Goal: Find specific page/section: Find specific page/section

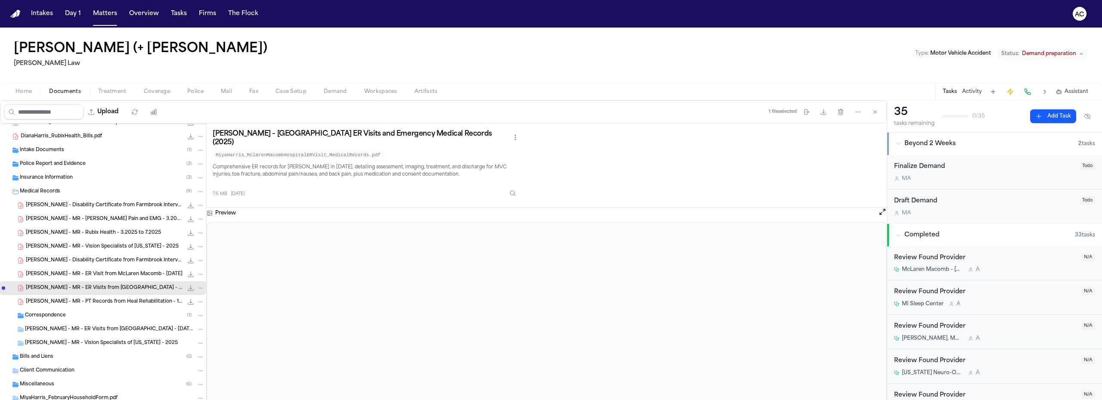
scroll to position [43, 0]
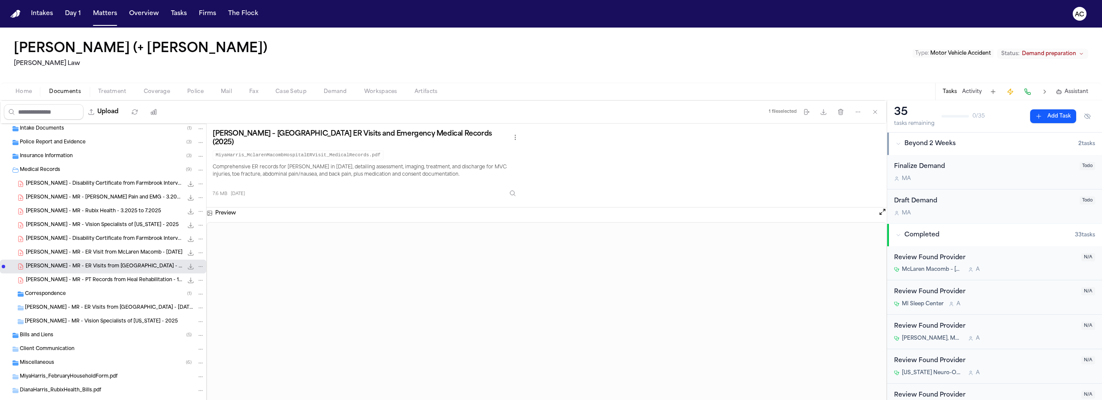
click at [50, 338] on span "Bills and Liens" at bounding box center [37, 335] width 34 height 7
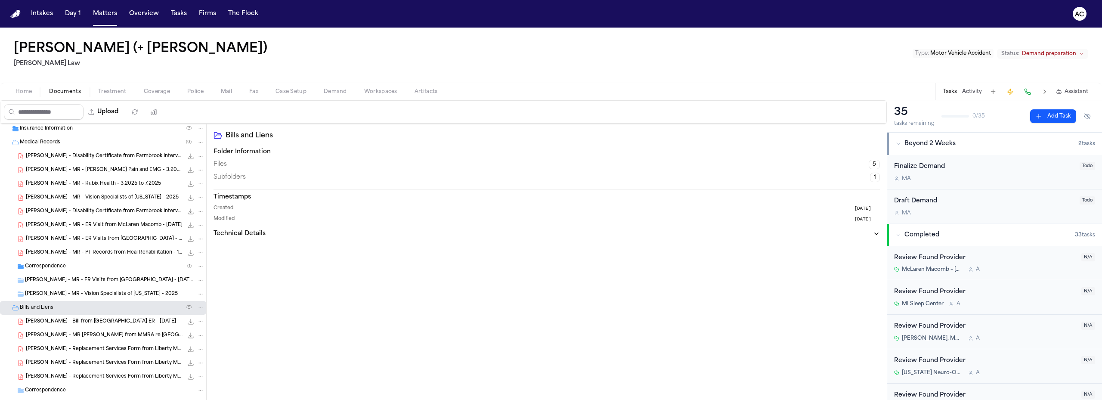
scroll to position [86, 0]
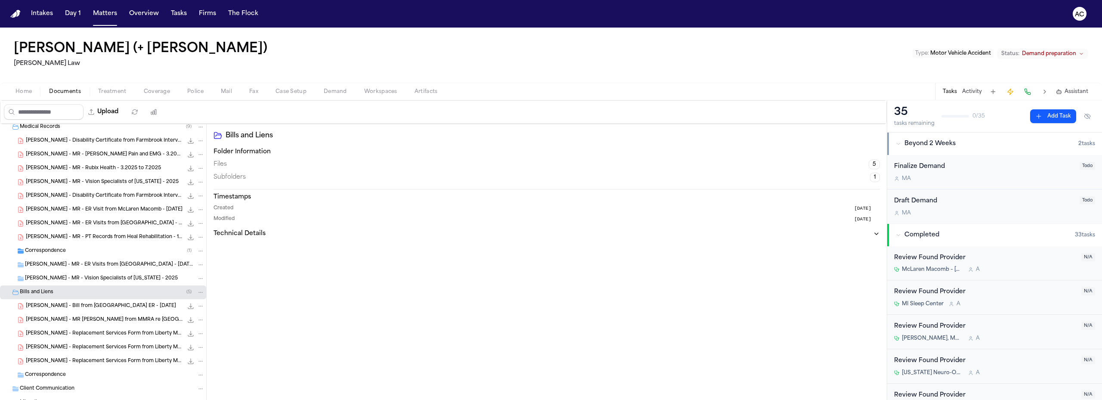
click at [66, 222] on span "M. Harris - MR - ER Visits from McLaren Macomb Hospital - 5.12.25 to 6.17.25" at bounding box center [104, 223] width 157 height 7
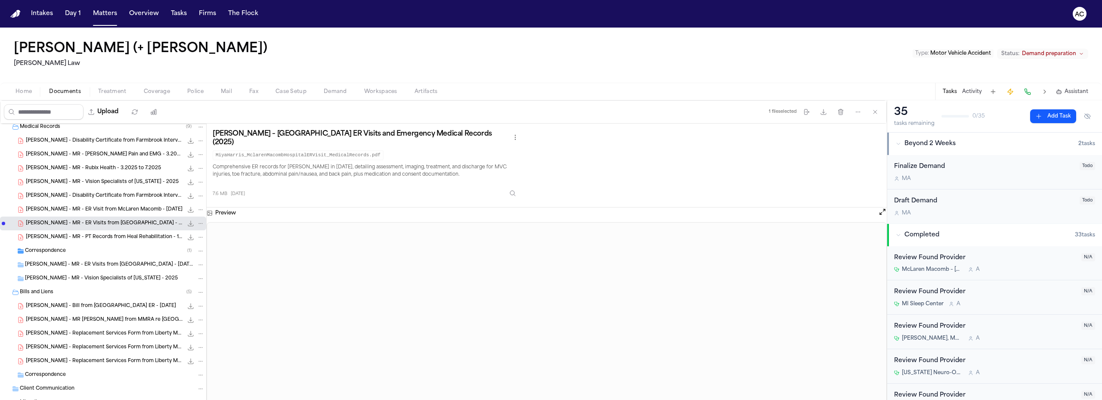
click at [91, 209] on span "M. Harris - MR - ER Visit from McLaren Macomb - 1.9.25" at bounding box center [104, 209] width 157 height 7
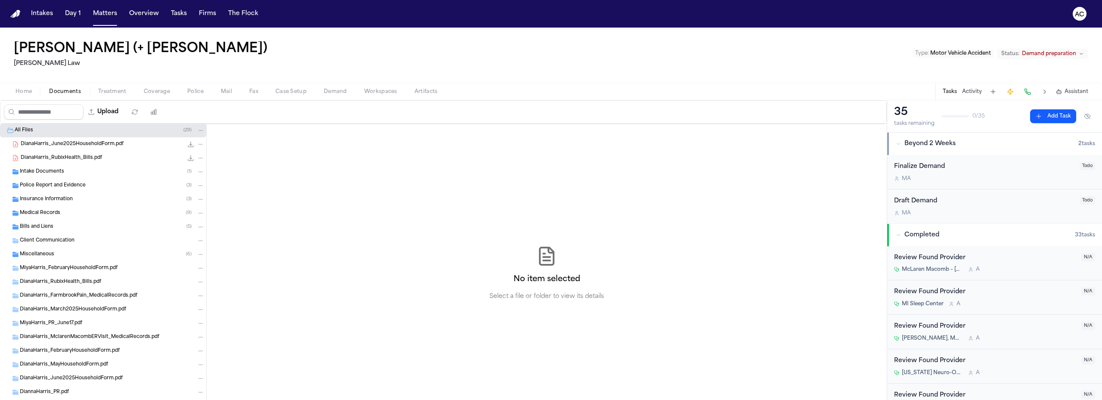
click at [71, 227] on div "Bills and Liens ( 5 )" at bounding box center [112, 227] width 185 height 8
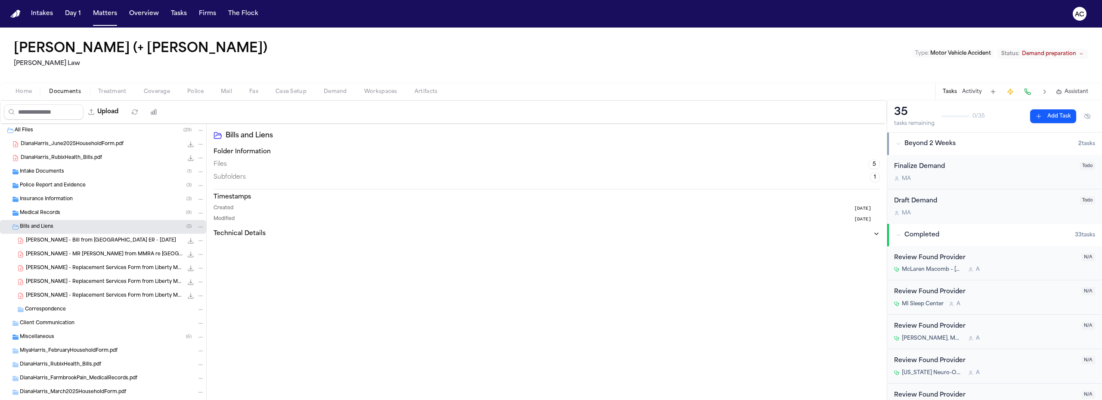
click at [71, 227] on div "Bills and Liens ( 5 )" at bounding box center [112, 227] width 185 height 8
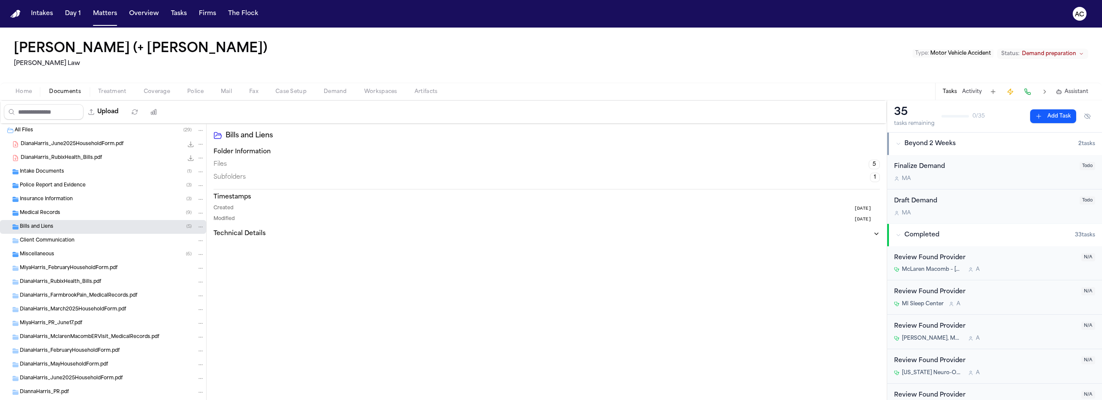
scroll to position [43, 0]
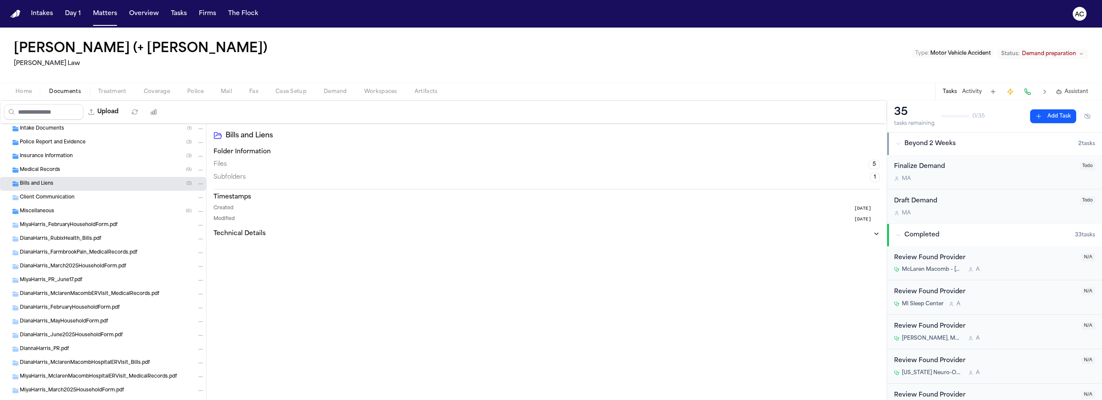
click at [88, 385] on div "MiyaHarris_March2025HouseholdForm.pdf" at bounding box center [103, 391] width 206 height 14
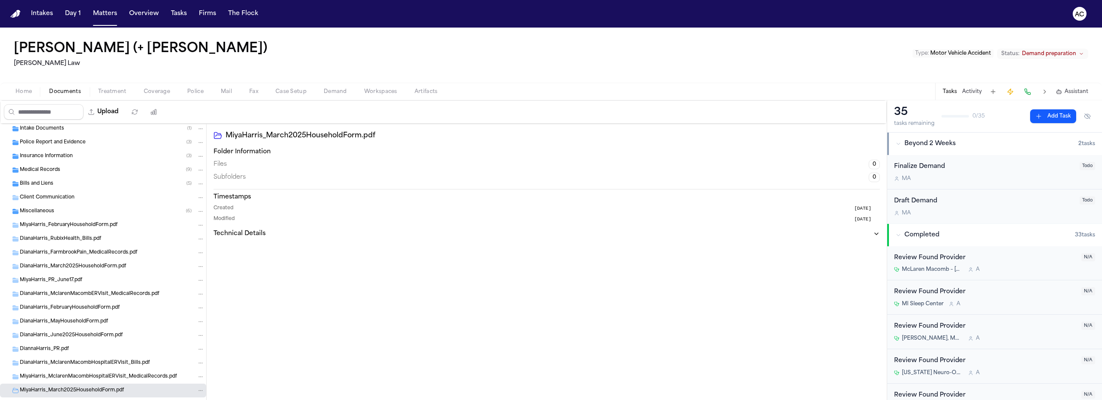
click at [97, 376] on span "MiyaHarris_MclarenMacombHospitalERVisit_MedicalRecords.pdf" at bounding box center [98, 376] width 157 height 7
click at [98, 376] on span "MiyaHarris_MclarenMacombHospitalERVisit_MedicalRecords.pdf" at bounding box center [98, 376] width 157 height 7
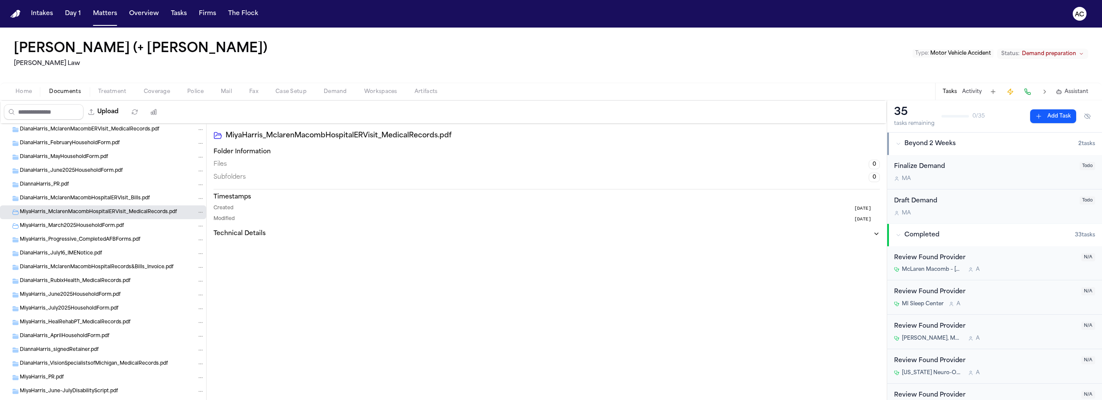
scroll to position [215, 0]
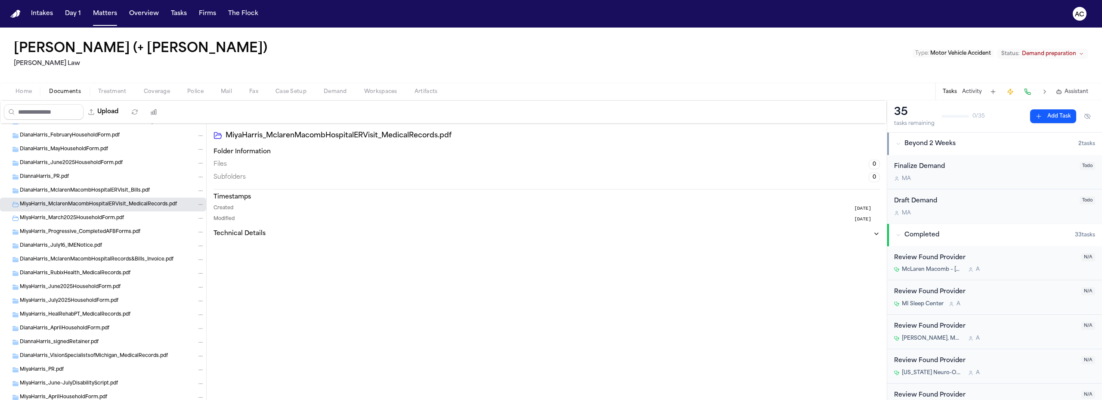
click at [16, 205] on icon "Folder: MiyaHarris_MclarenMacombHospitalERVisit_MedicalRecords.pdf" at bounding box center [15, 204] width 7 height 7
click at [16, 205] on icon "Folder: MiyaHarris_MclarenMacombHospitalERVisit_MedicalRecords.pdf" at bounding box center [15, 204] width 6 height 5
click at [118, 258] on span "DianaHarris_MclarenMacombHospitalRecords&Bills_Invoice.pdf" at bounding box center [97, 259] width 154 height 7
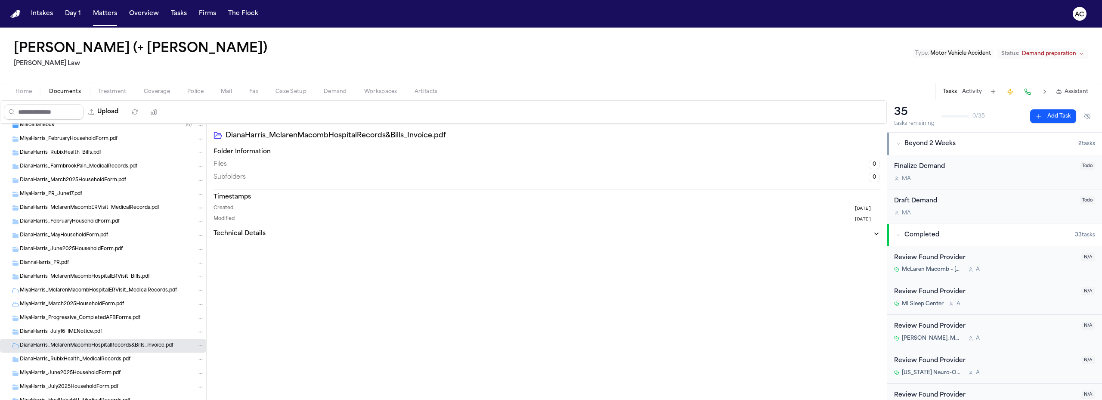
scroll to position [0, 0]
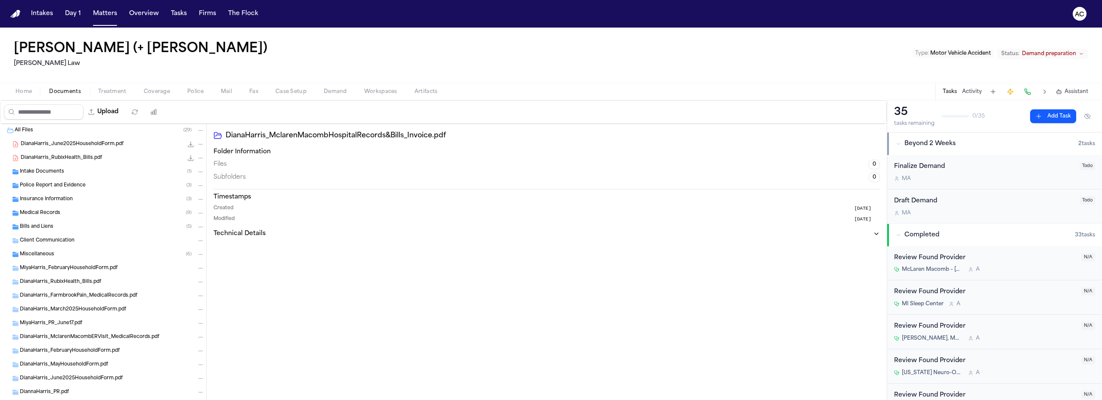
click at [30, 224] on span "Bills and Liens" at bounding box center [37, 226] width 34 height 7
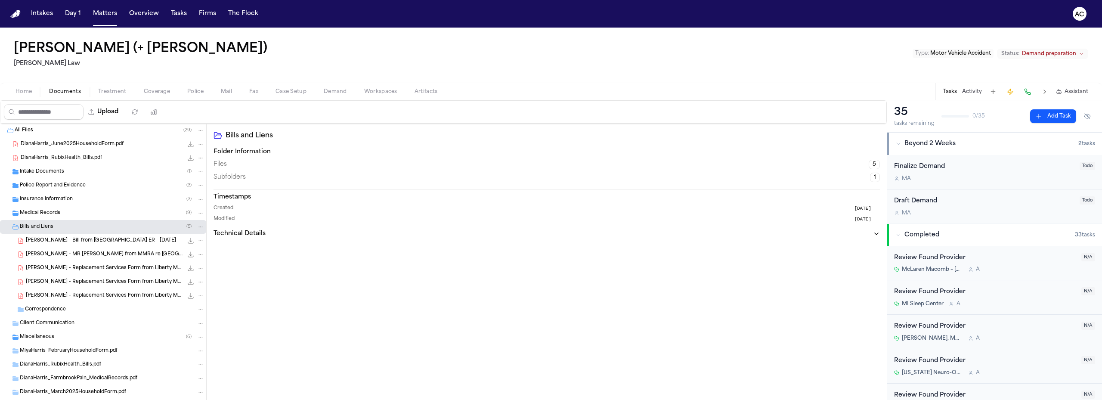
click at [44, 214] on span "Medical Records" at bounding box center [40, 213] width 40 height 7
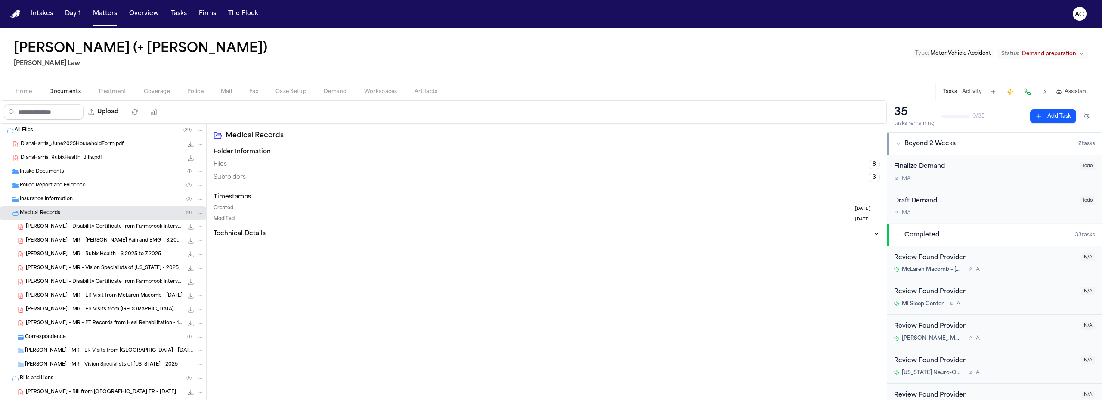
click at [88, 296] on span "M. Harris - MR - ER Visit from McLaren Macomb - 1.9.25" at bounding box center [104, 295] width 157 height 7
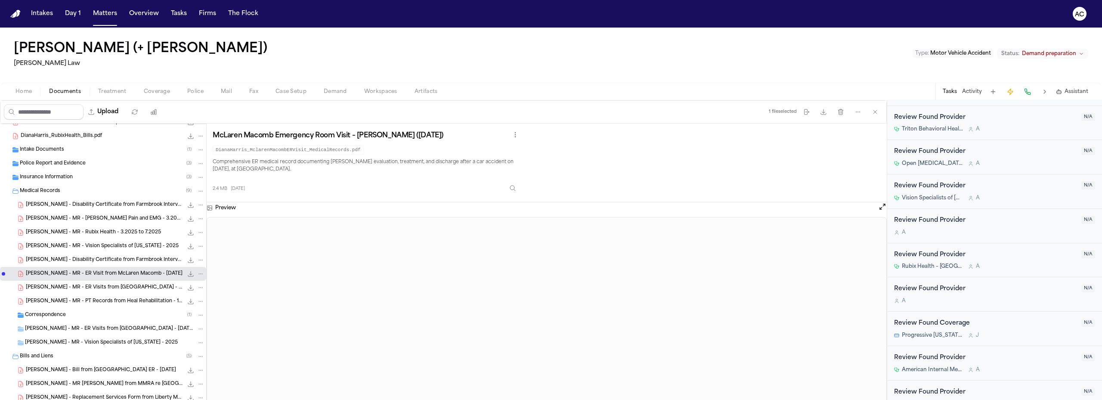
scroll to position [43, 0]
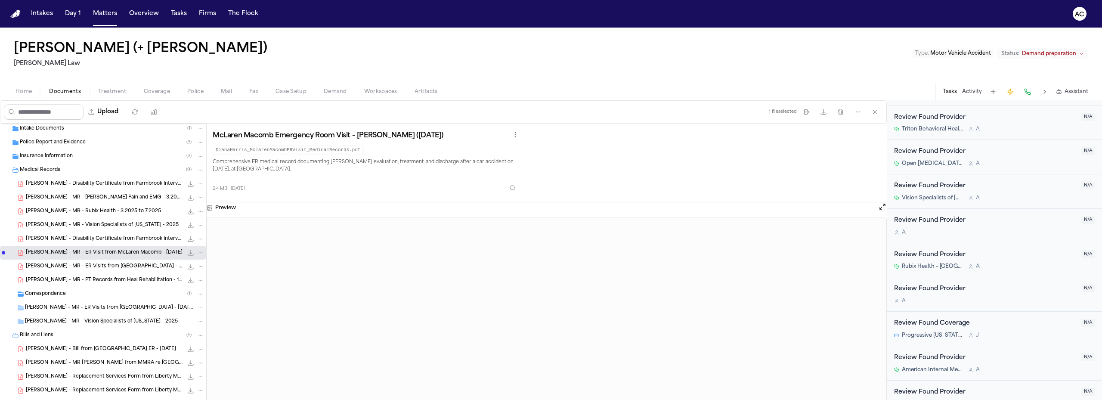
click at [66, 310] on span "M. Harris - MR - ER Visits from McLaren Macomb Hospital - 5.12.25 to 6.17.25" at bounding box center [110, 307] width 170 height 7
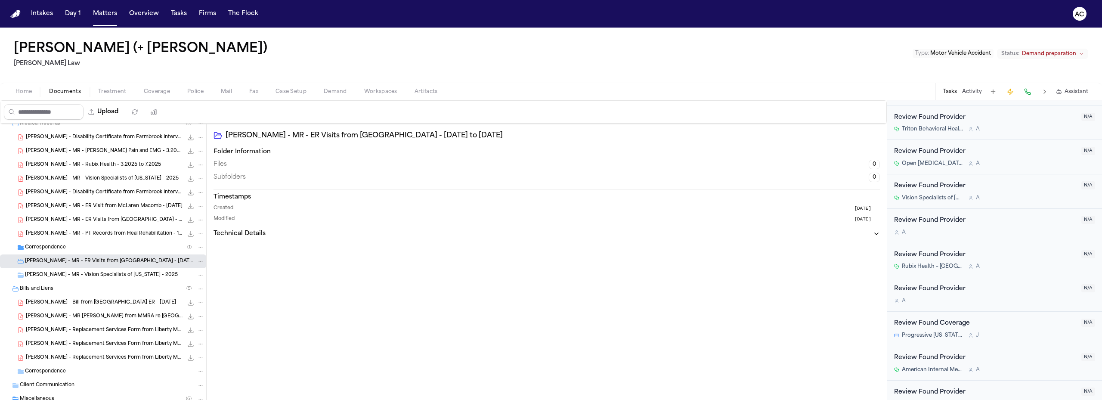
scroll to position [172, 0]
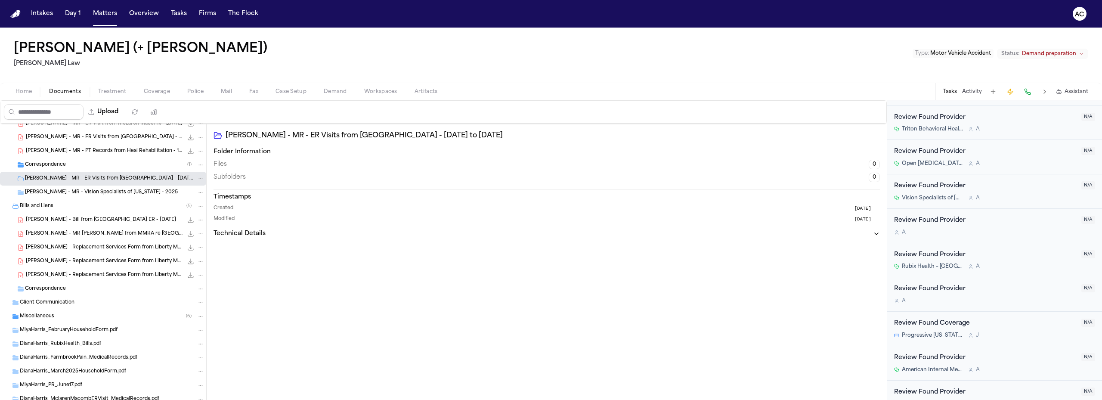
click at [108, 275] on span "M. Harris - Replacement Services Form from Liberty Mutual - 7.31.25" at bounding box center [104, 275] width 157 height 7
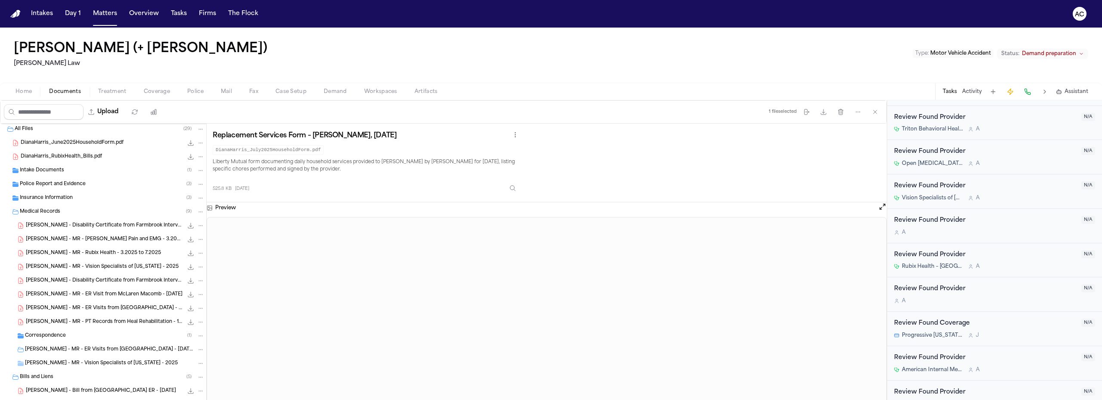
scroll to position [0, 0]
click at [55, 199] on span "Insurance Information" at bounding box center [46, 199] width 53 height 7
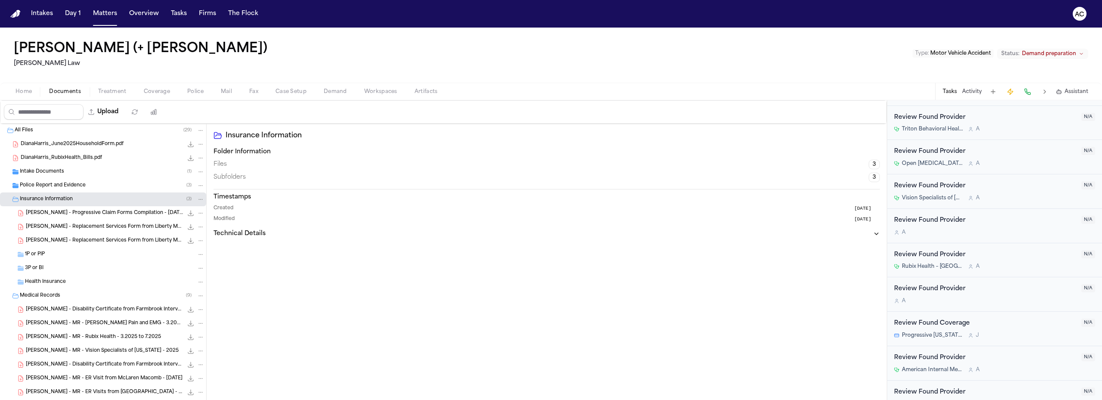
click at [41, 254] on span "1P or PIP" at bounding box center [35, 254] width 20 height 7
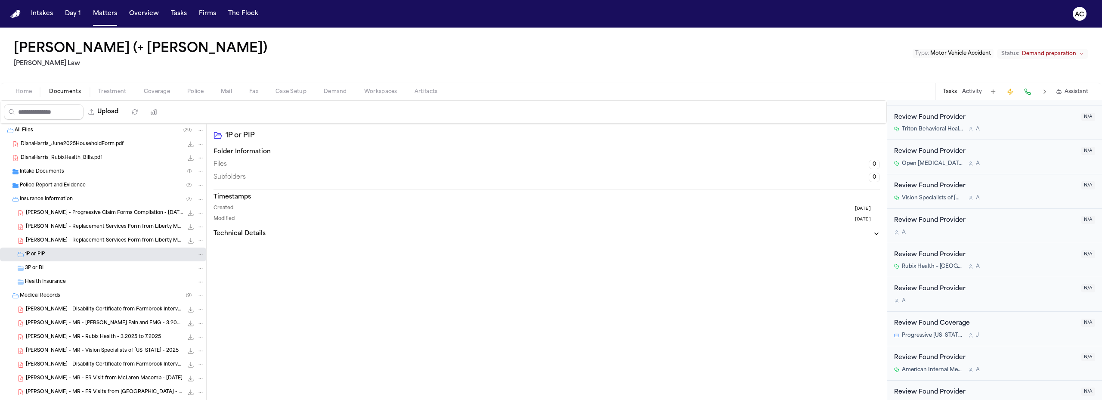
click at [20, 256] on icon "Folder: 1P or PIP" at bounding box center [20, 254] width 7 height 7
click at [102, 211] on span "M. Harris - Progressive Claim Forms Compilation - 6.17.25" at bounding box center [104, 213] width 157 height 7
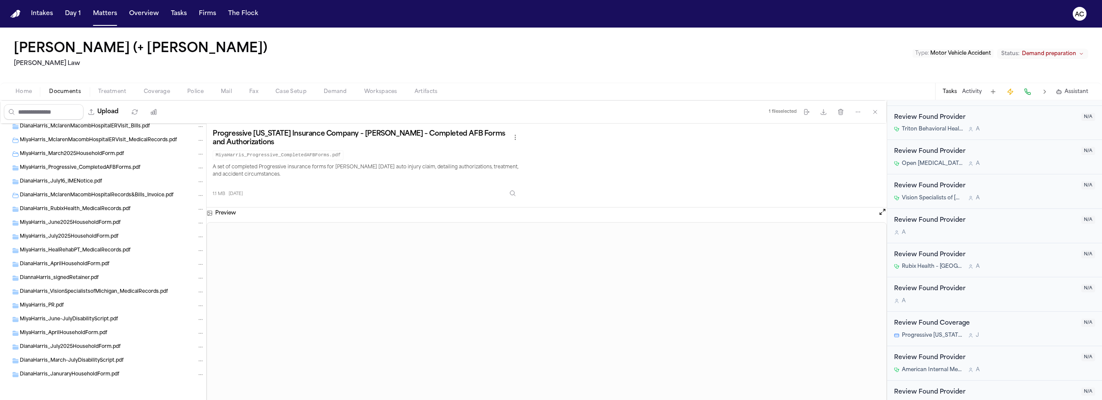
scroll to position [598, 0]
click at [52, 222] on span "MiyaHarris_June2025HouseholdForm.pdf" at bounding box center [70, 221] width 101 height 7
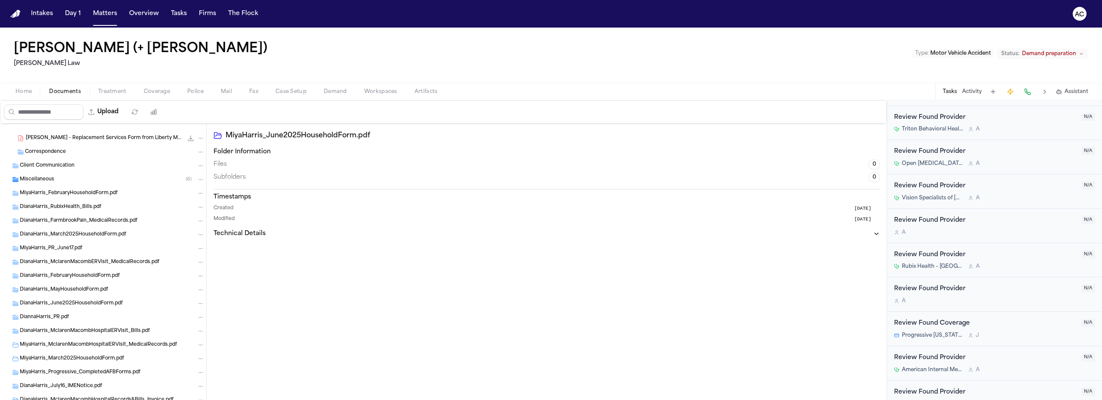
scroll to position [382, 0]
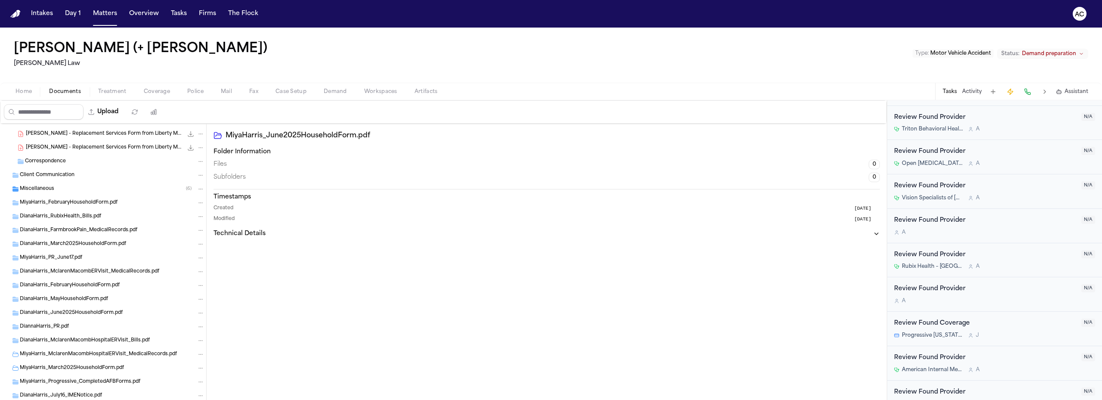
click at [57, 165] on div "Correspondence" at bounding box center [103, 162] width 206 height 14
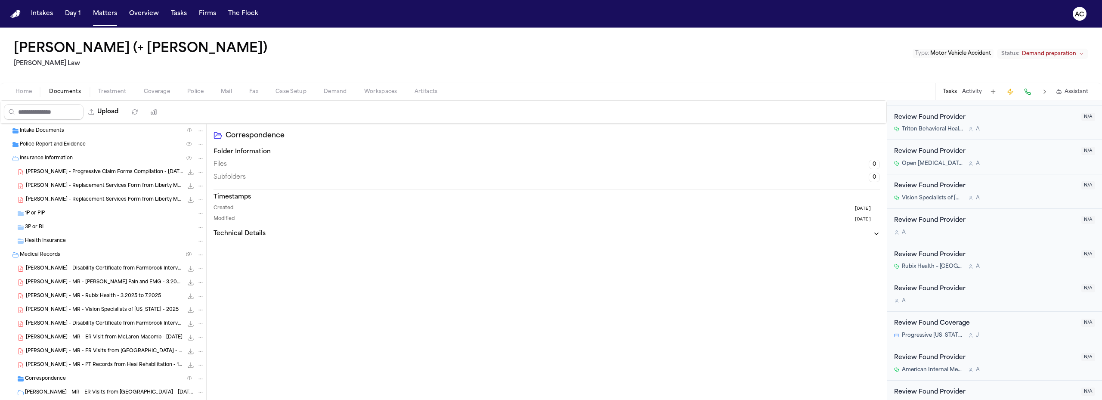
scroll to position [38, 0]
click at [373, 92] on span "Workspaces" at bounding box center [380, 91] width 33 height 7
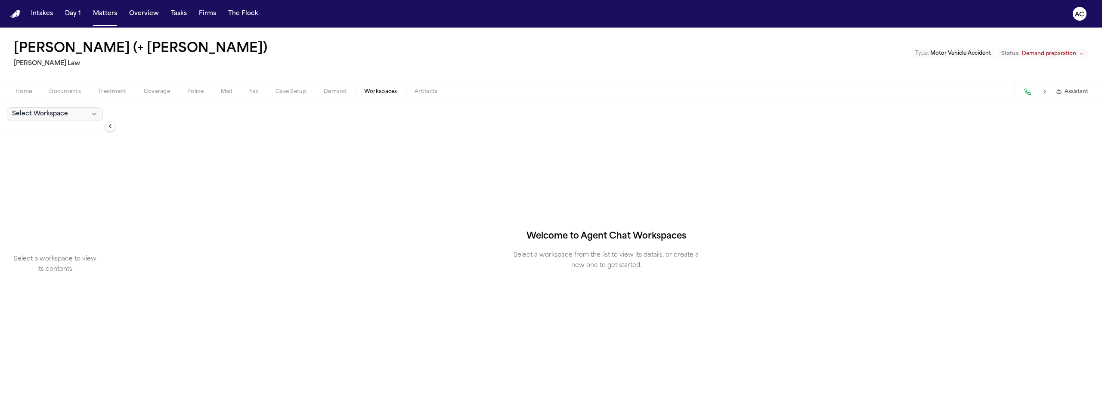
click at [50, 112] on span "Select Workspace" at bounding box center [40, 114] width 56 height 9
click at [50, 145] on span "[PERSON_NAME] Agent Demand" at bounding box center [60, 147] width 100 height 9
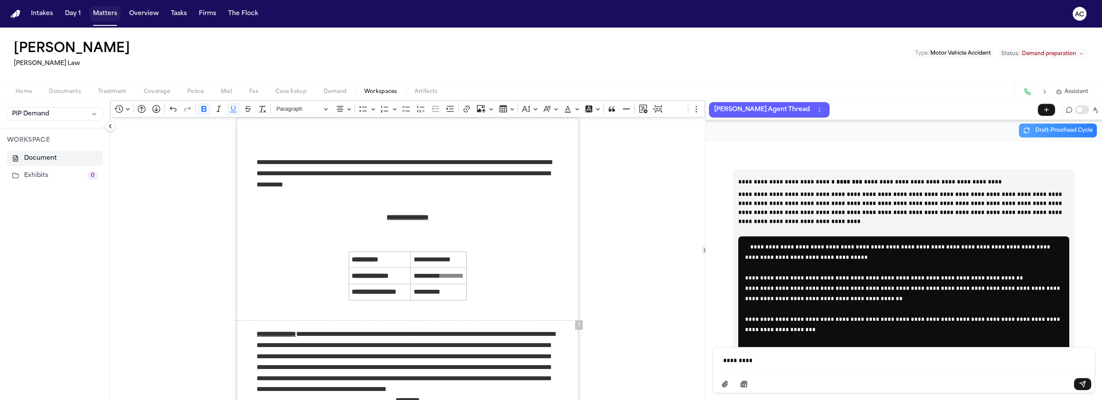
click at [106, 14] on button "Matters" at bounding box center [105, 14] width 31 height 16
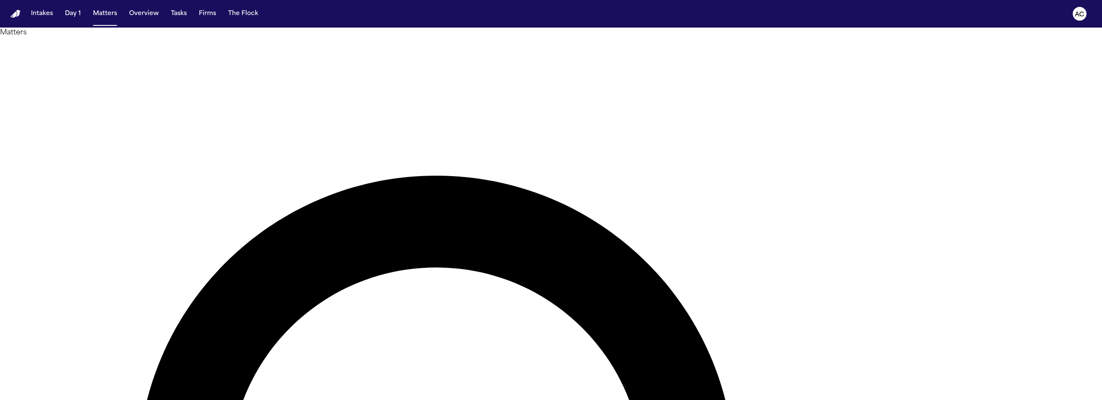
paste input "**********"
drag, startPoint x: 847, startPoint y: 50, endPoint x: 756, endPoint y: 51, distance: 90.4
type input "*******"
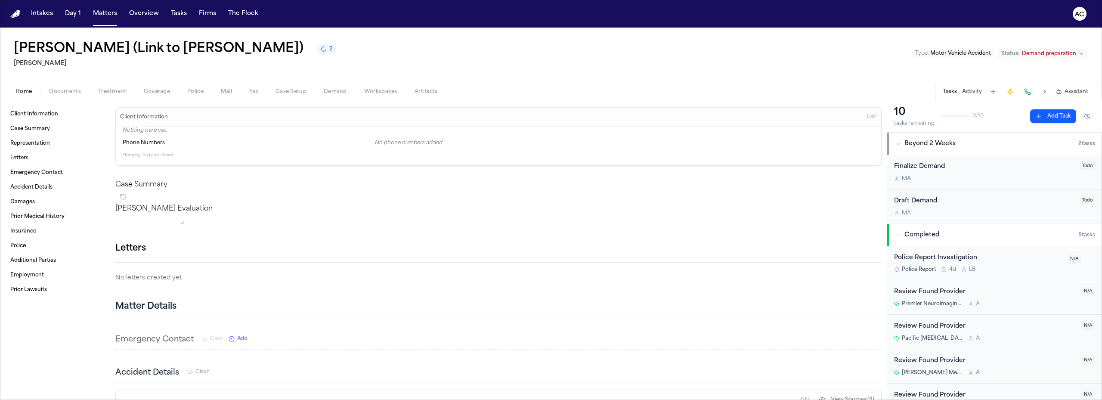
click at [838, 53] on div "[PERSON_NAME] (Link to [PERSON_NAME]) 2 [PERSON_NAME] Type : Motor Vehicle Acci…" at bounding box center [551, 55] width 1102 height 55
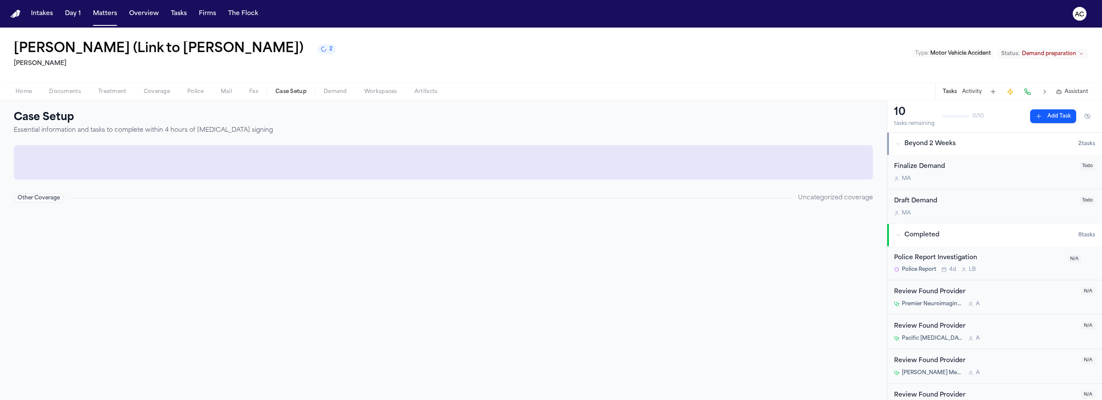
click at [283, 92] on span "Case Setup" at bounding box center [291, 91] width 31 height 7
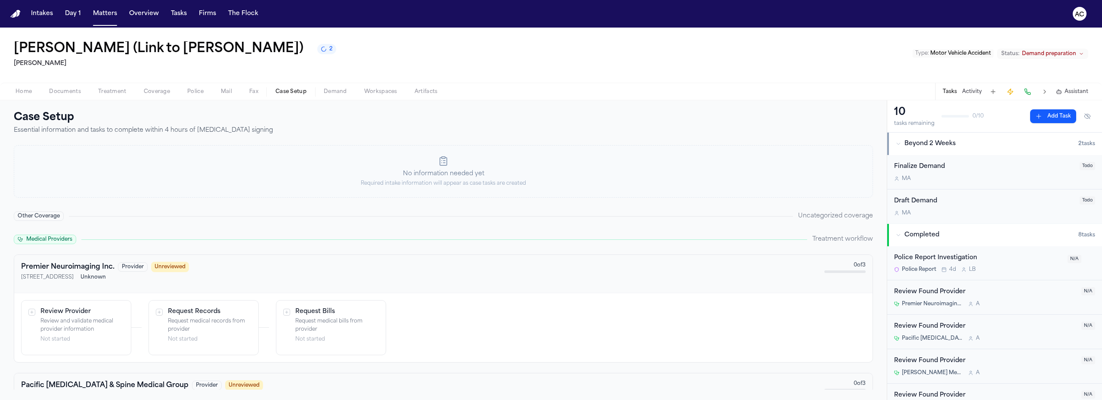
click at [338, 93] on span "Demand" at bounding box center [335, 91] width 23 height 7
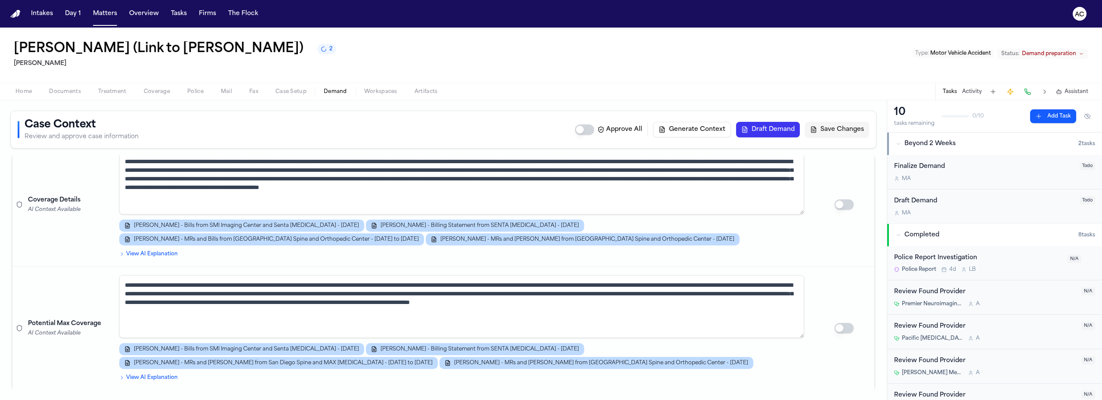
scroll to position [215, 0]
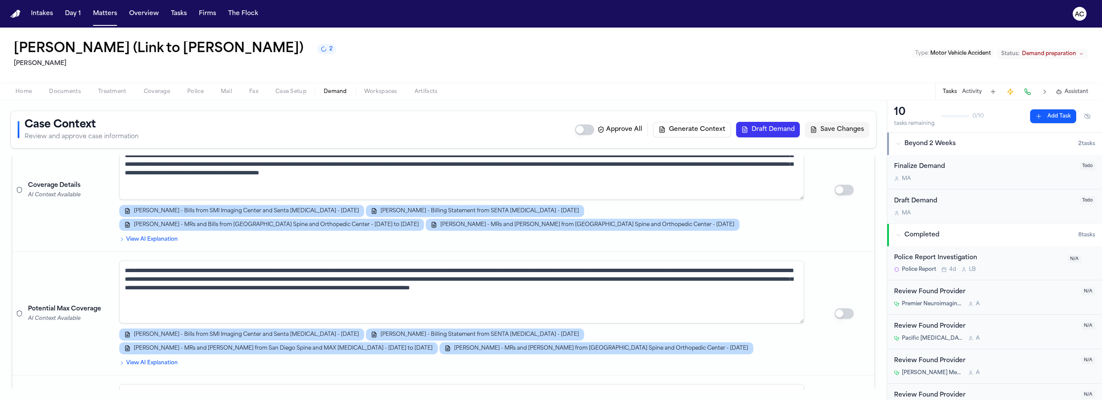
click at [380, 91] on span "Workspaces" at bounding box center [380, 91] width 33 height 7
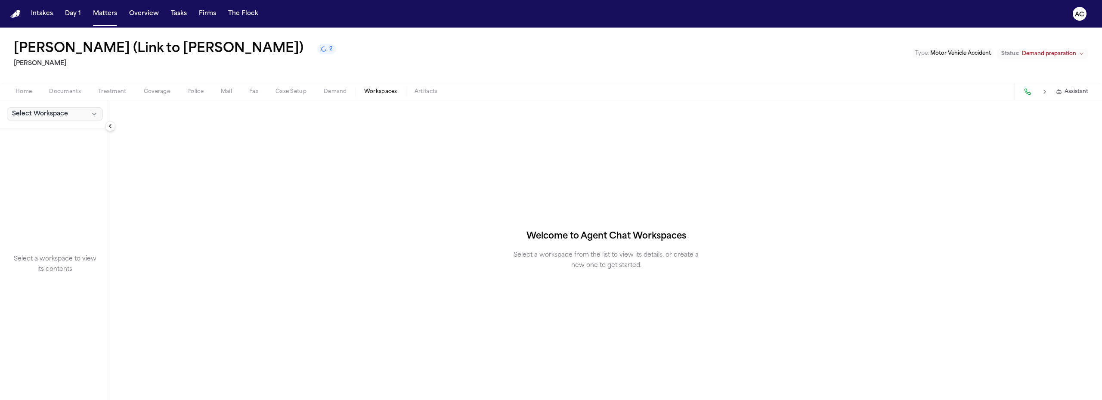
click at [60, 114] on span "Select Workspace" at bounding box center [40, 114] width 56 height 9
click at [40, 133] on span "[PERSON_NAME] Agent Demand" at bounding box center [60, 133] width 100 height 9
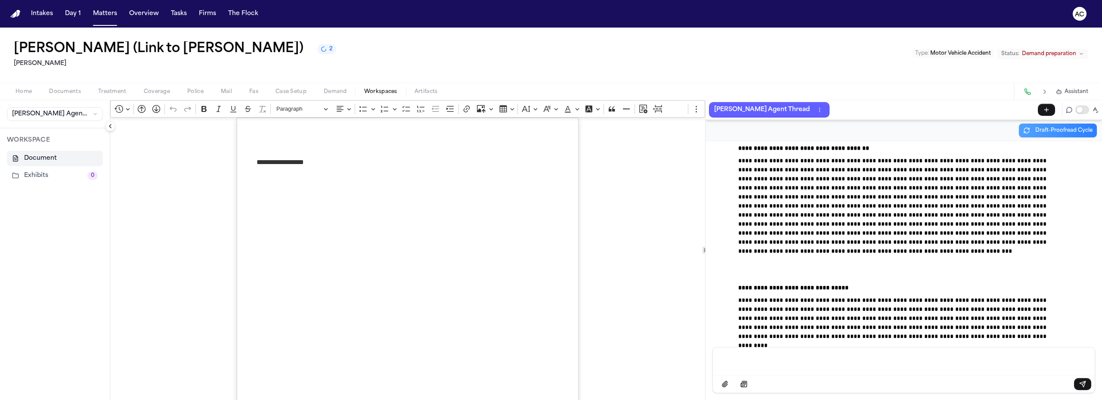
scroll to position [12476, 0]
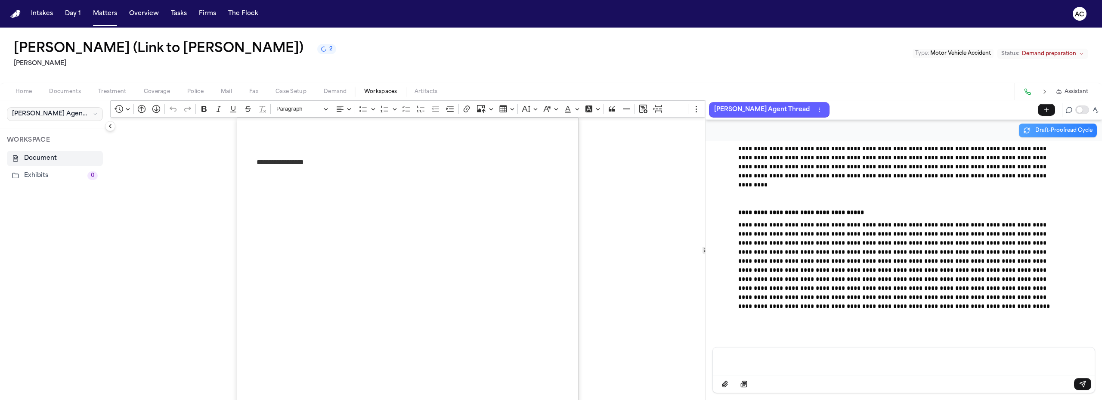
drag, startPoint x: 56, startPoint y: 115, endPoint x: 57, endPoint y: 122, distance: 7.3
click at [57, 115] on span "[PERSON_NAME] Agent Demand" at bounding box center [50, 114] width 77 height 9
click at [51, 128] on button "[PERSON_NAME] Agent Demand" at bounding box center [67, 133] width 124 height 14
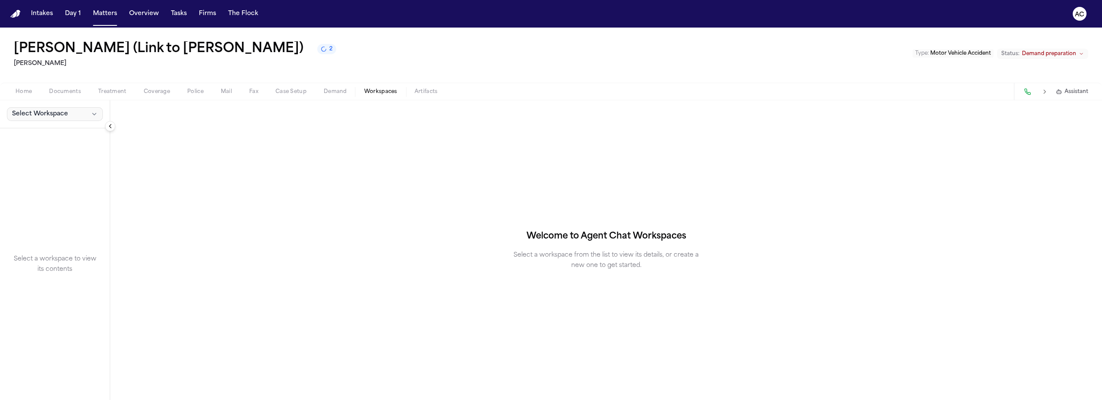
click at [91, 114] on icon "button" at bounding box center [94, 114] width 7 height 7
click at [27, 136] on span "[PERSON_NAME] Agent Demand" at bounding box center [60, 133] width 100 height 9
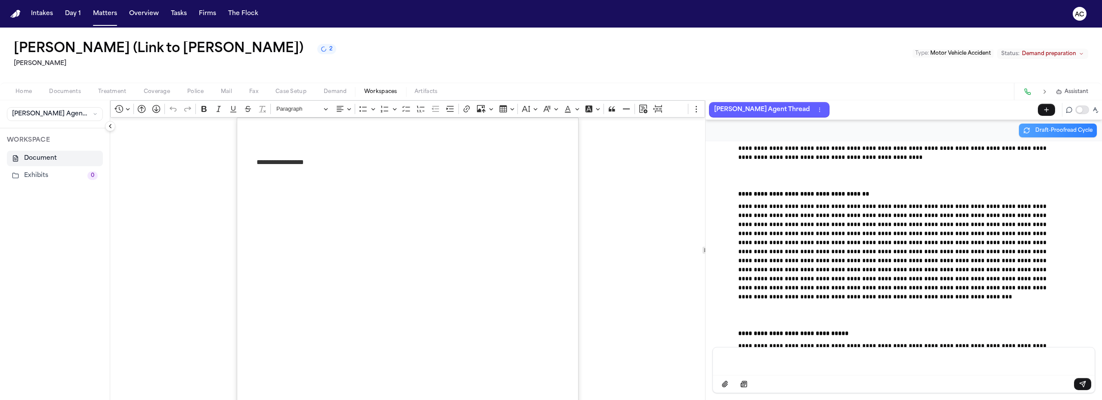
scroll to position [12339, 0]
